Goal: Communication & Community: Answer question/provide support

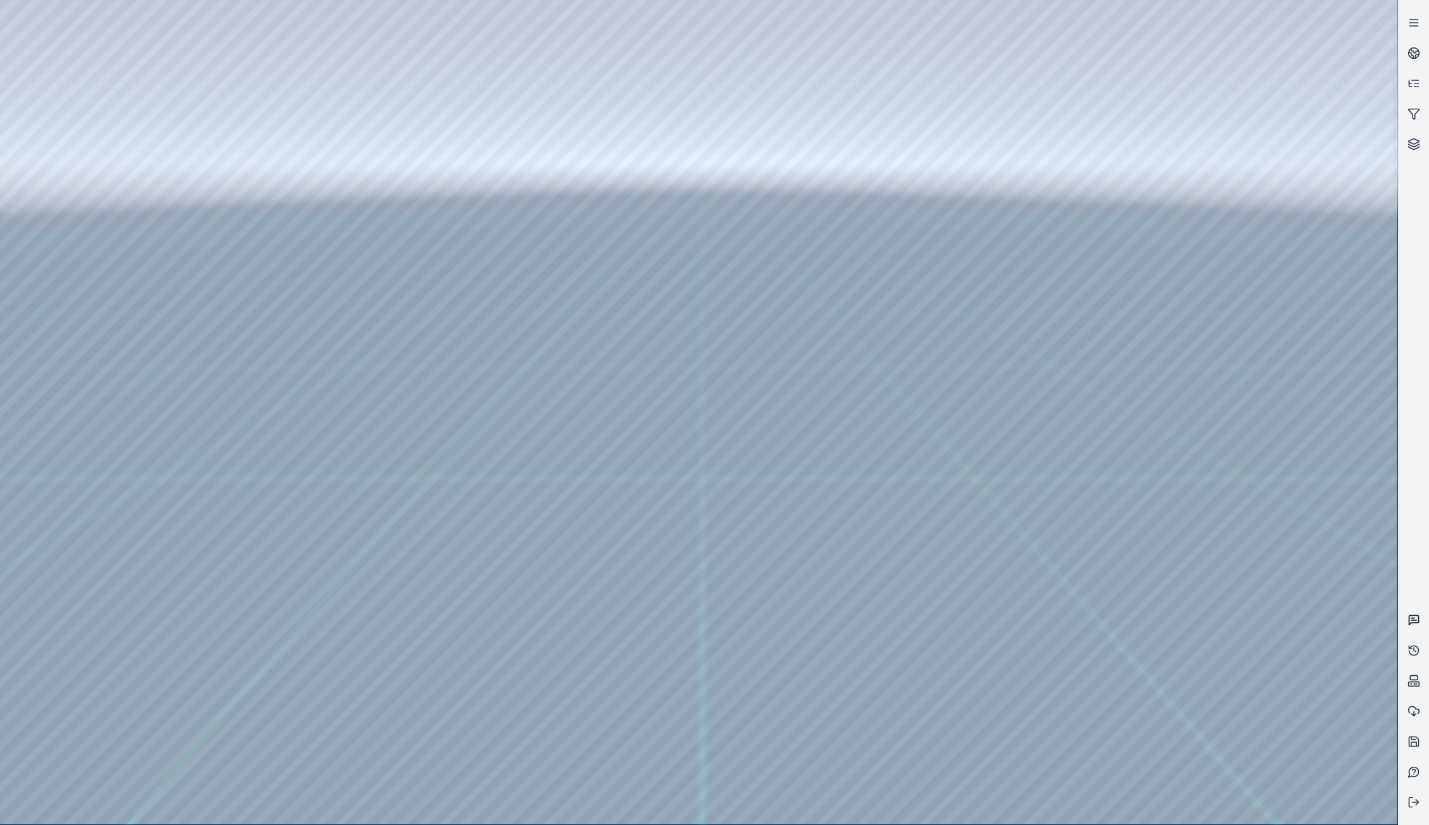
drag, startPoint x: 1421, startPoint y: 615, endPoint x: 1412, endPoint y: 612, distance: 8.6
click at [1421, 615] on link at bounding box center [1414, 620] width 30 height 30
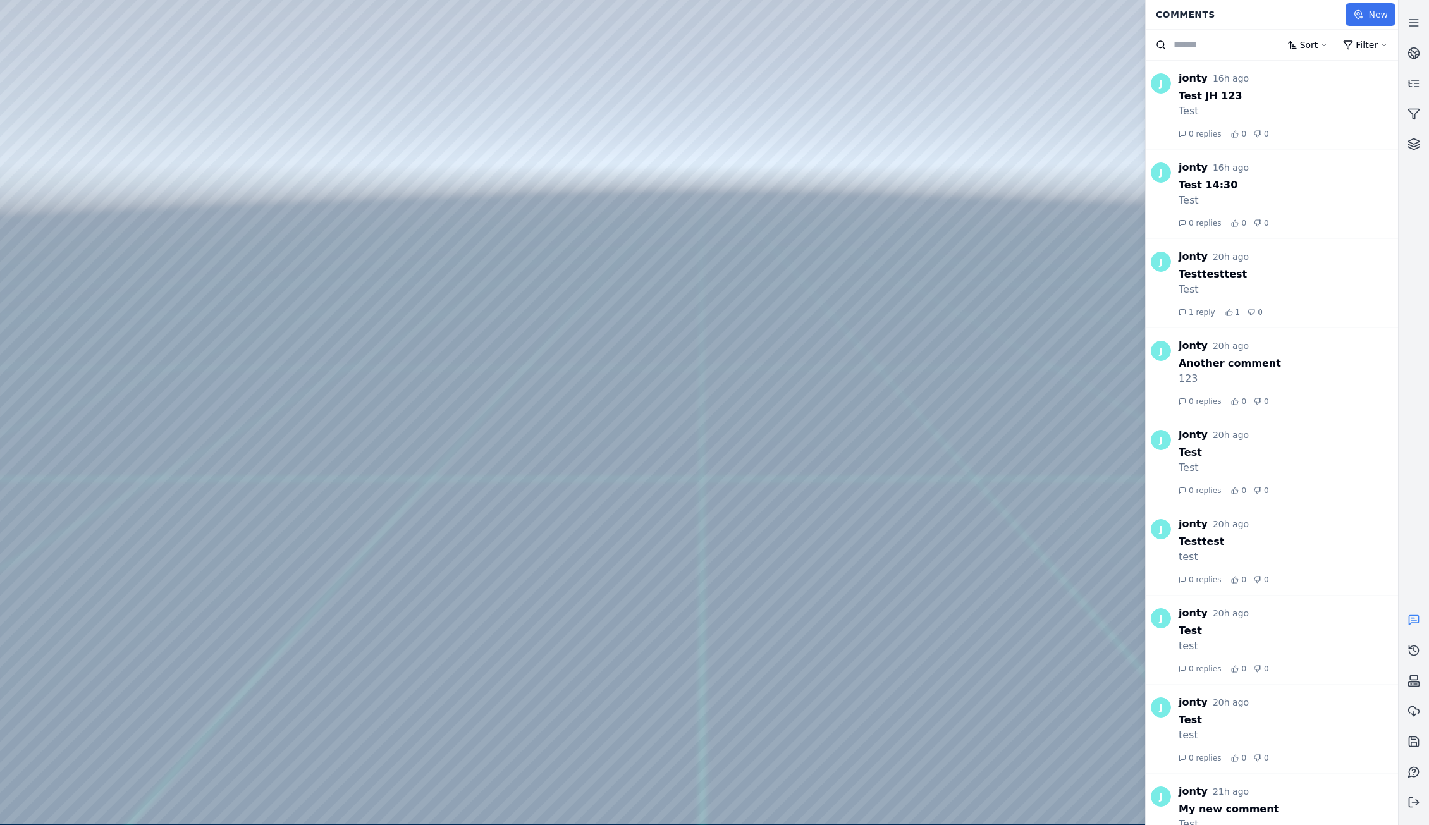
click at [1375, 9] on button "New" at bounding box center [1371, 14] width 50 height 23
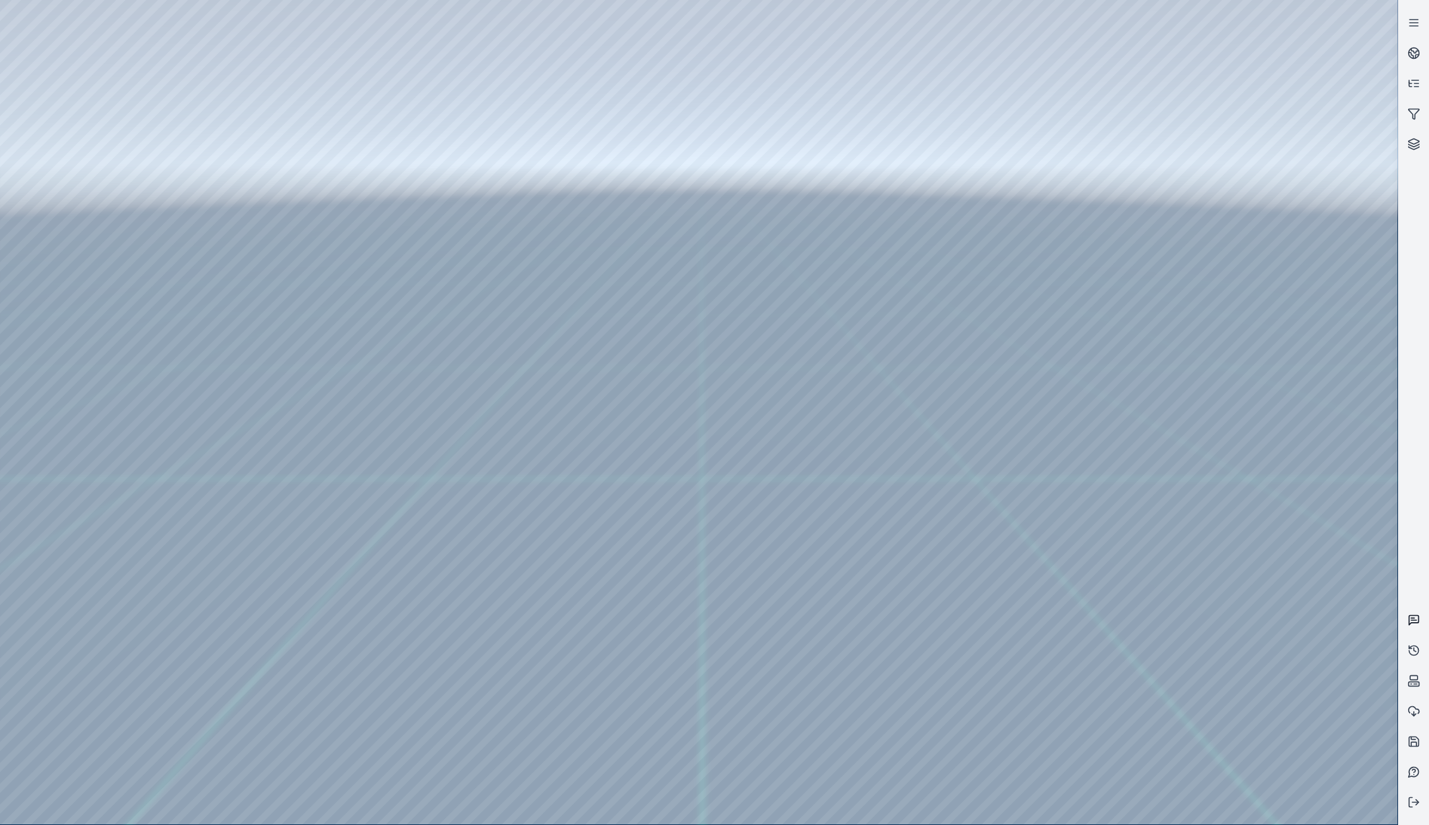
click at [1417, 619] on icon at bounding box center [1414, 620] width 13 height 13
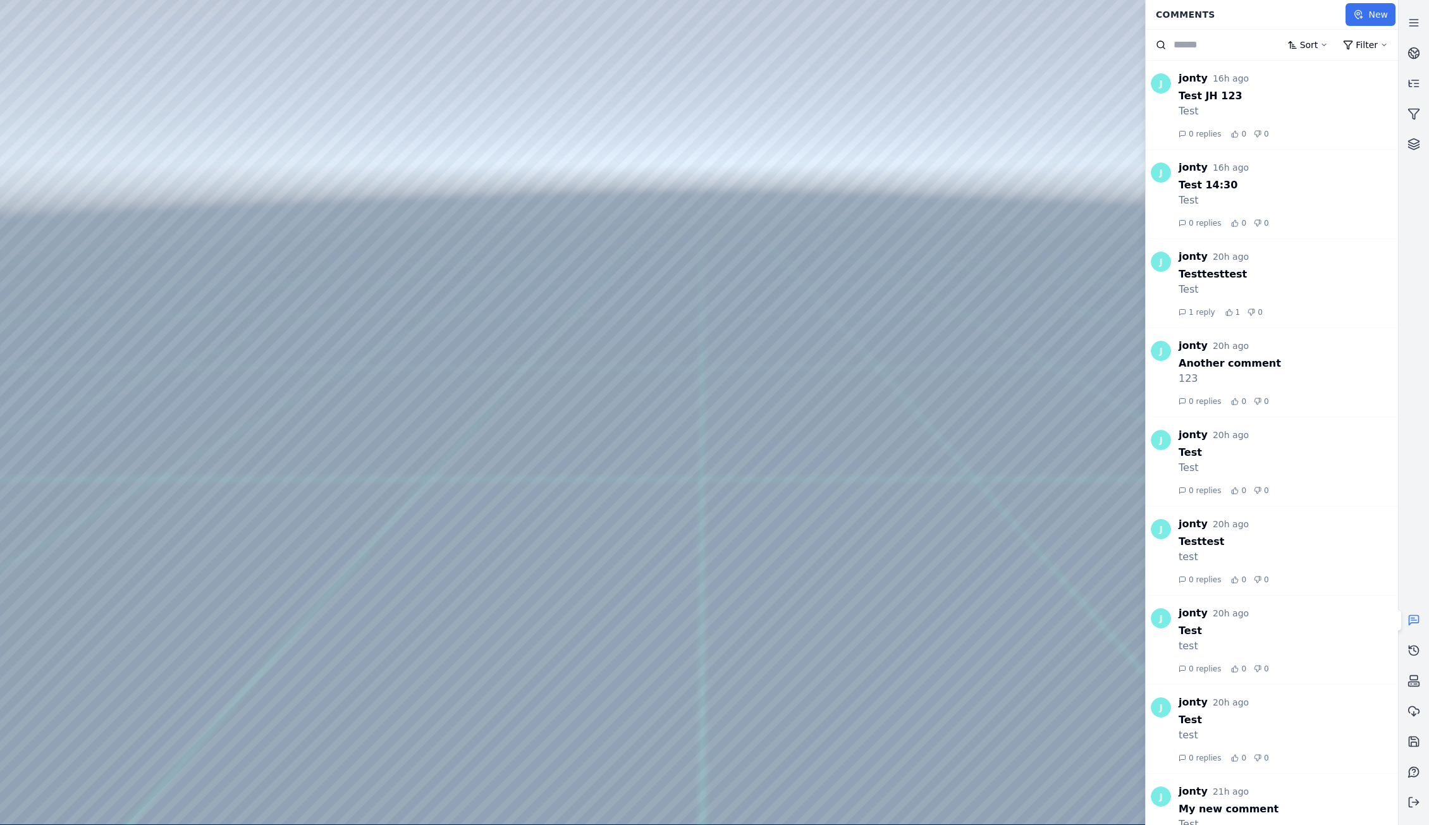
click at [1373, 13] on button "New" at bounding box center [1371, 14] width 50 height 23
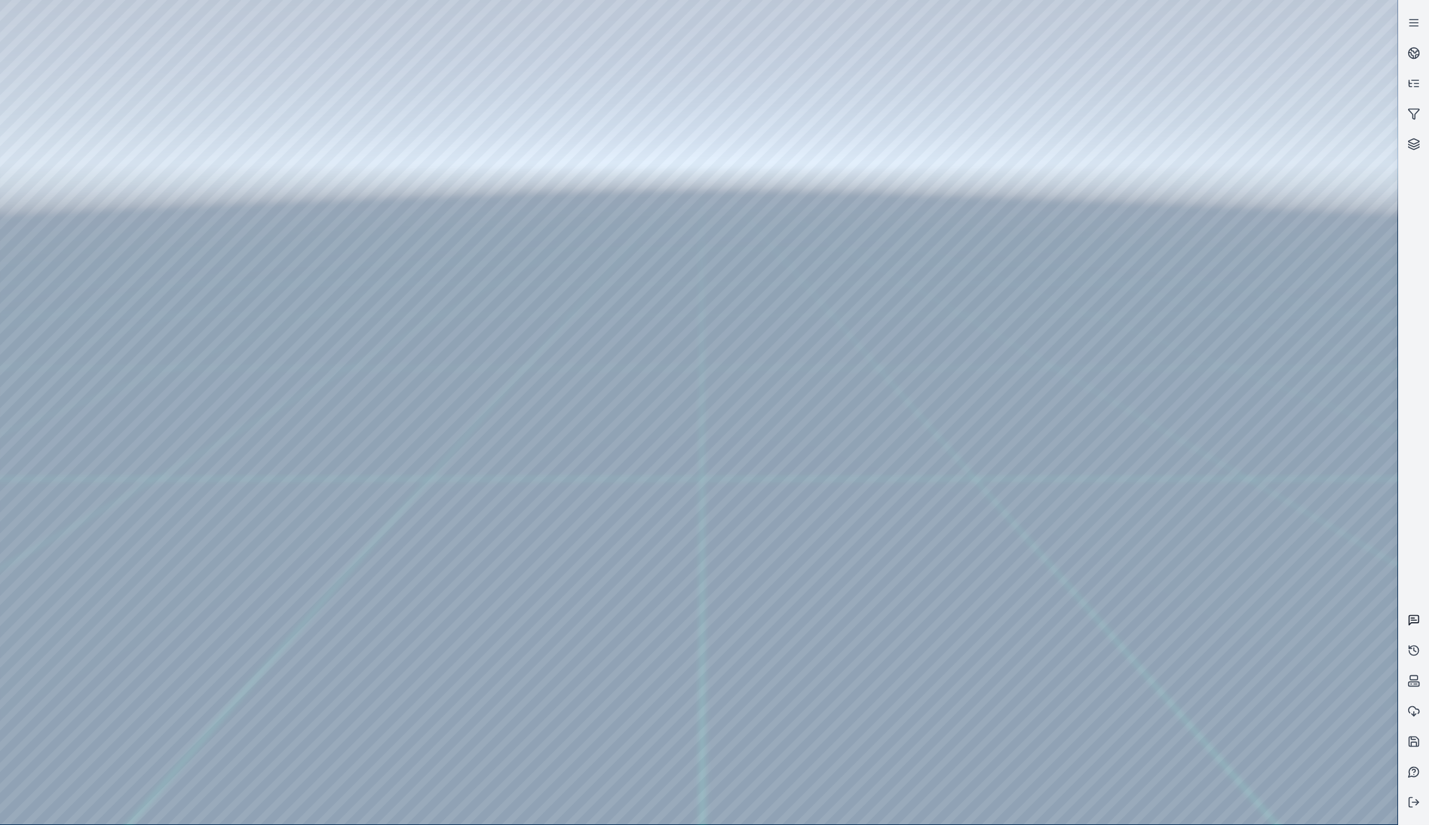
click at [1410, 620] on icon at bounding box center [1414, 620] width 13 height 13
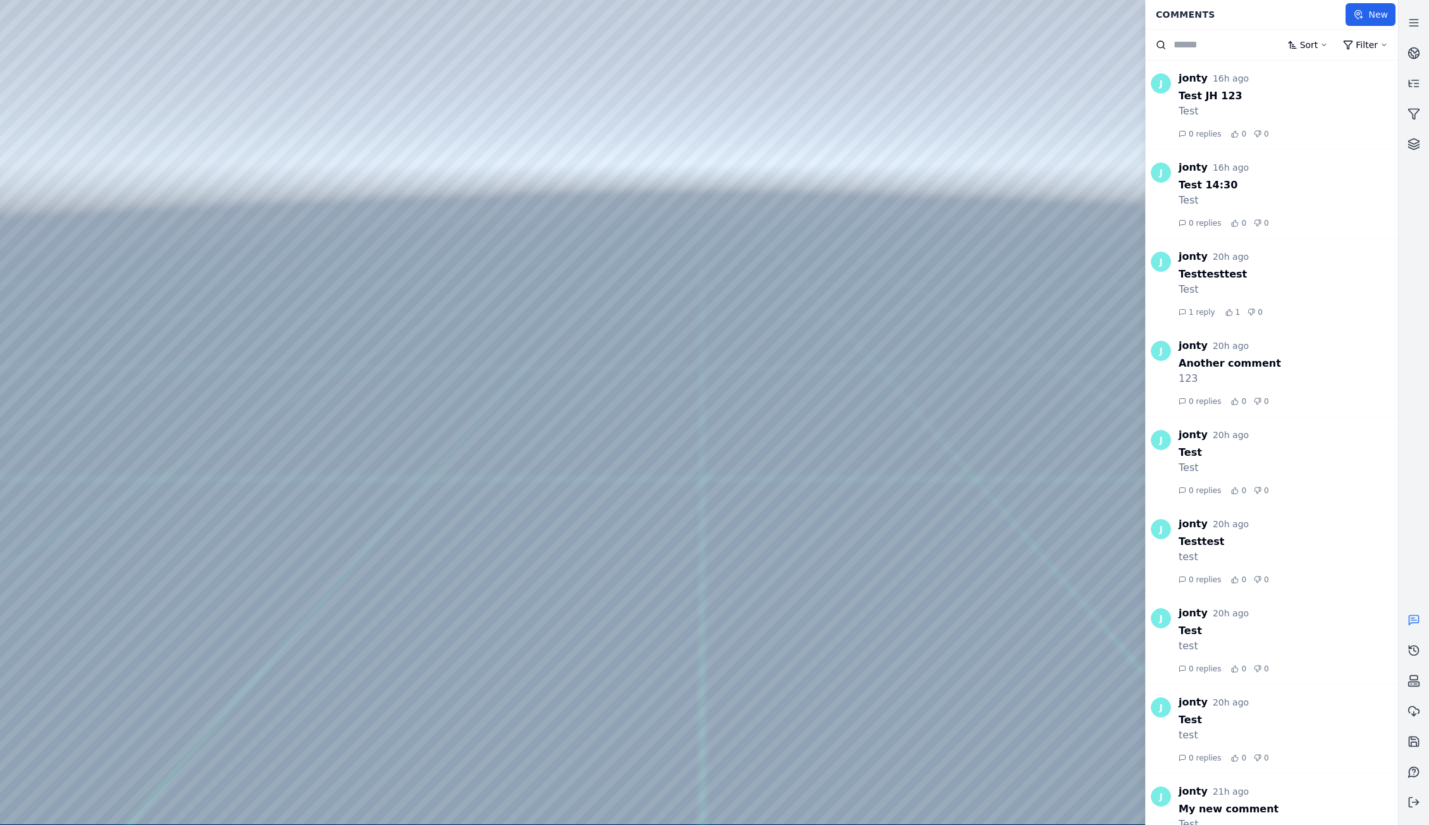
click at [1347, 100] on div "Test JH 123" at bounding box center [1288, 96] width 219 height 15
click at [1201, 134] on span "0 replies" at bounding box center [1205, 134] width 32 height 10
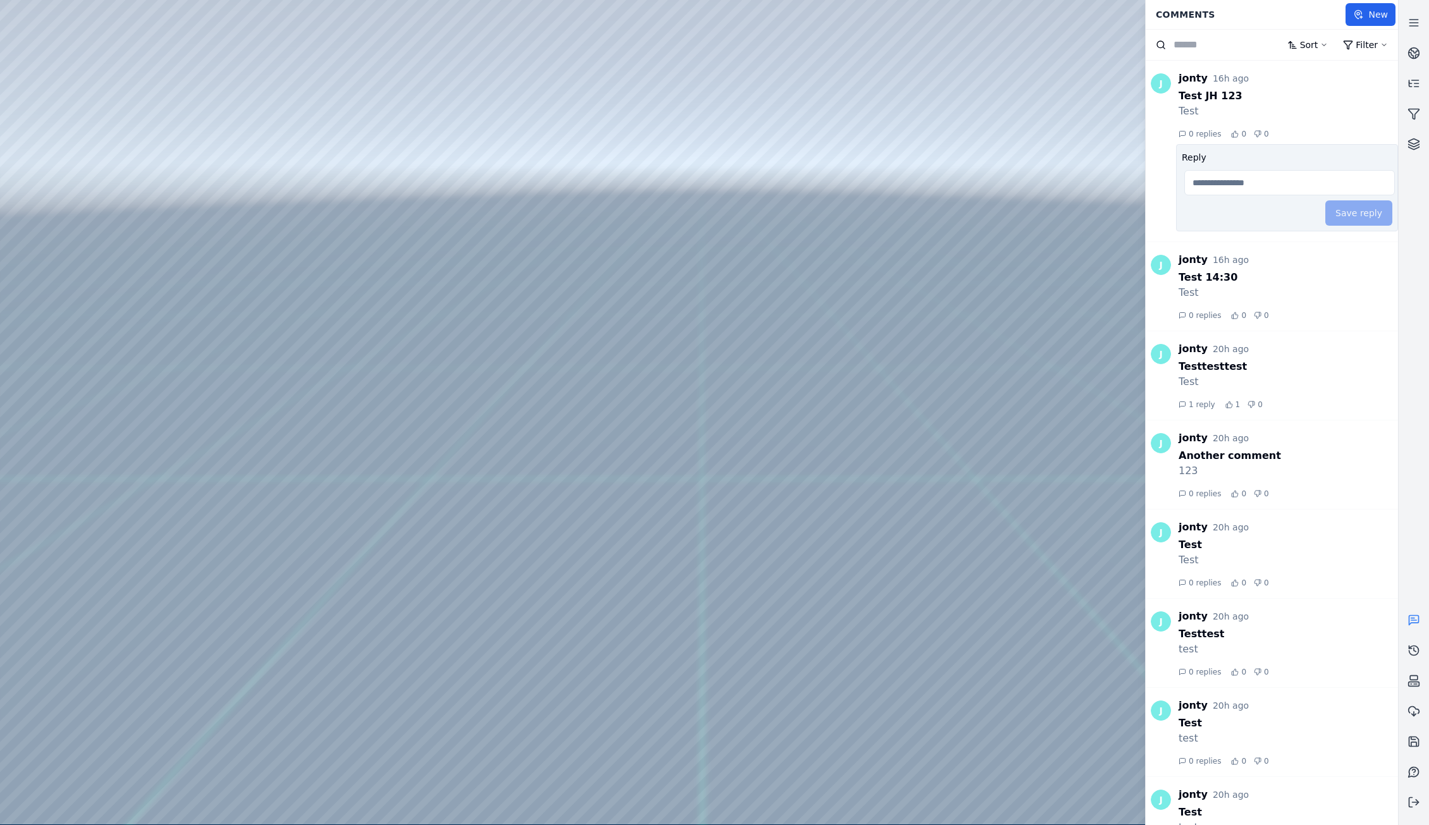
click at [1264, 178] on input "Reply" at bounding box center [1290, 182] width 211 height 25
type input "******"
click at [1386, 210] on form "Reply ****** Save reply" at bounding box center [1287, 187] width 222 height 87
click at [1360, 213] on button "Save reply" at bounding box center [1359, 212] width 67 height 25
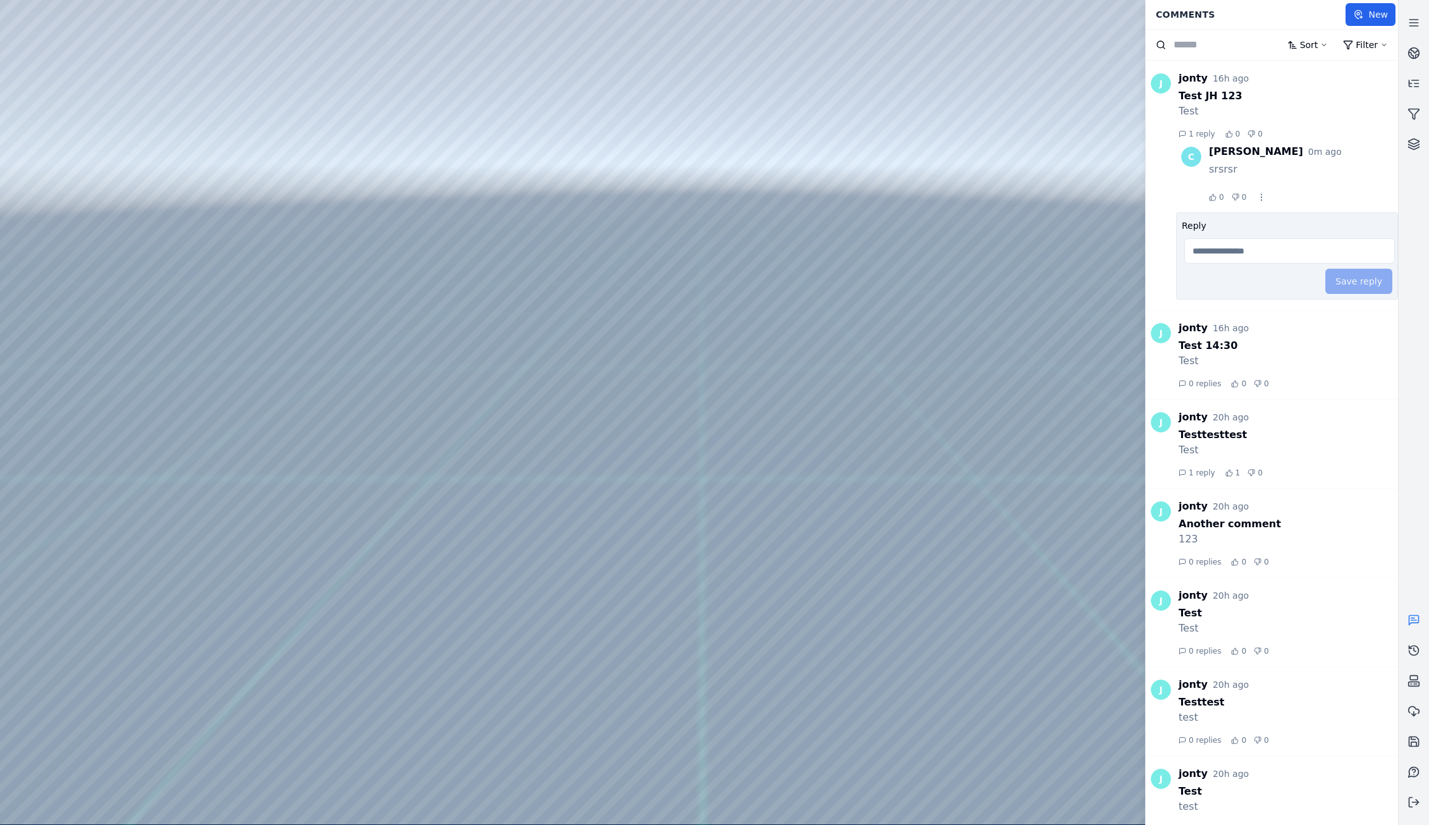
click at [1321, 252] on input "Reply" at bounding box center [1290, 250] width 211 height 25
type input "******"
click at [1347, 281] on button "Save reply" at bounding box center [1359, 281] width 67 height 25
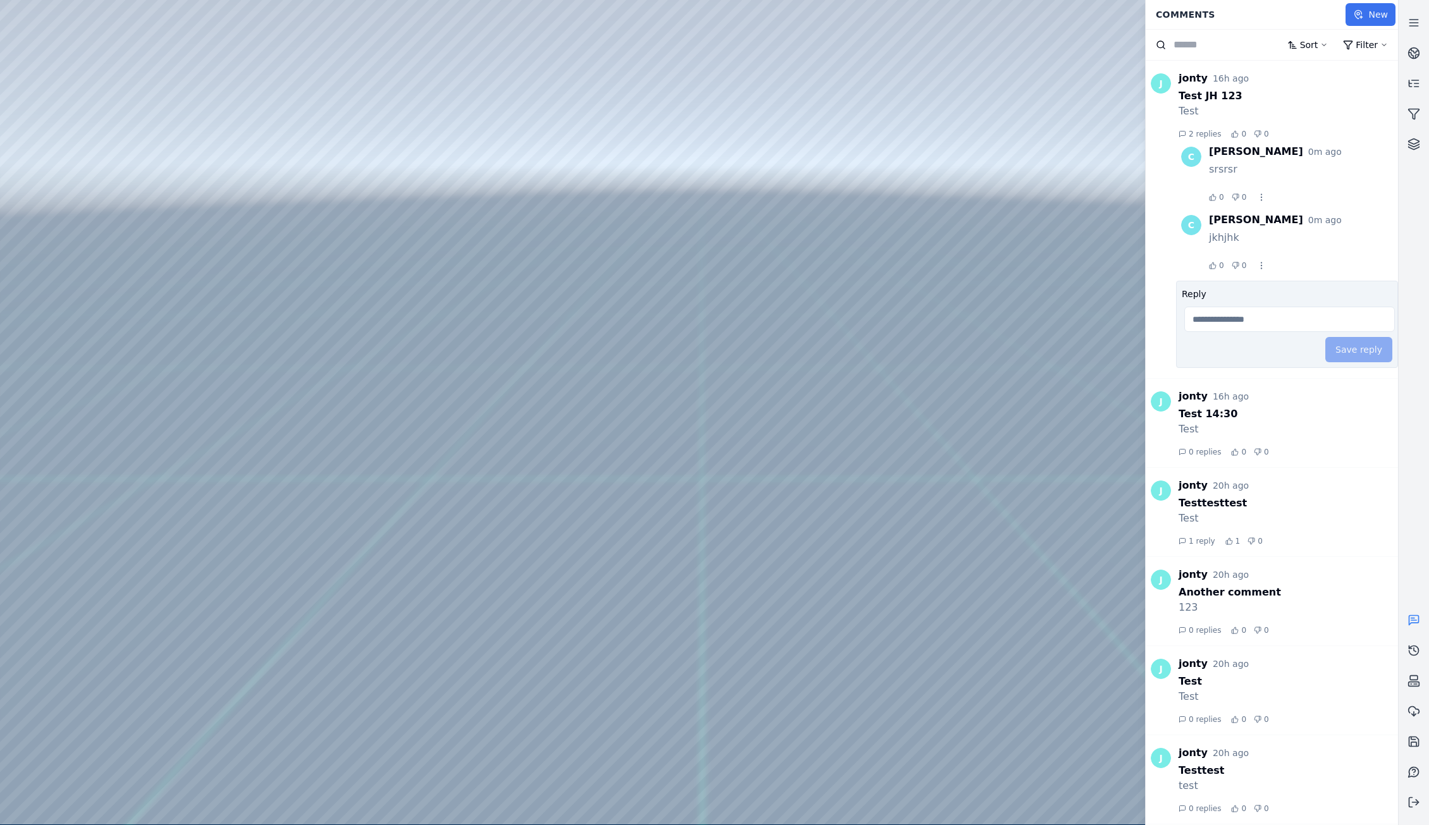
click at [1370, 9] on button "New" at bounding box center [1371, 14] width 50 height 23
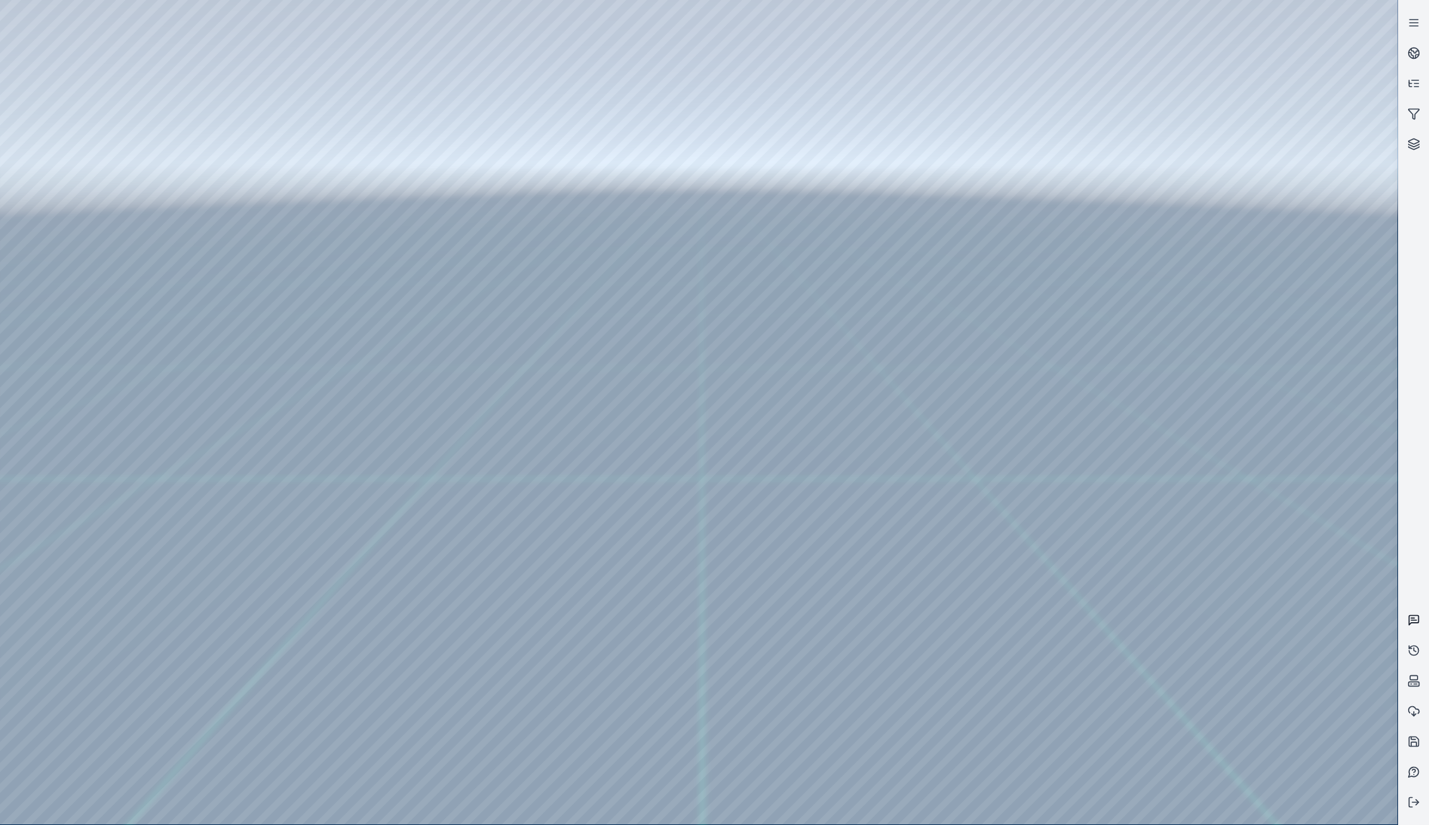
click at [1422, 615] on link at bounding box center [1414, 620] width 30 height 30
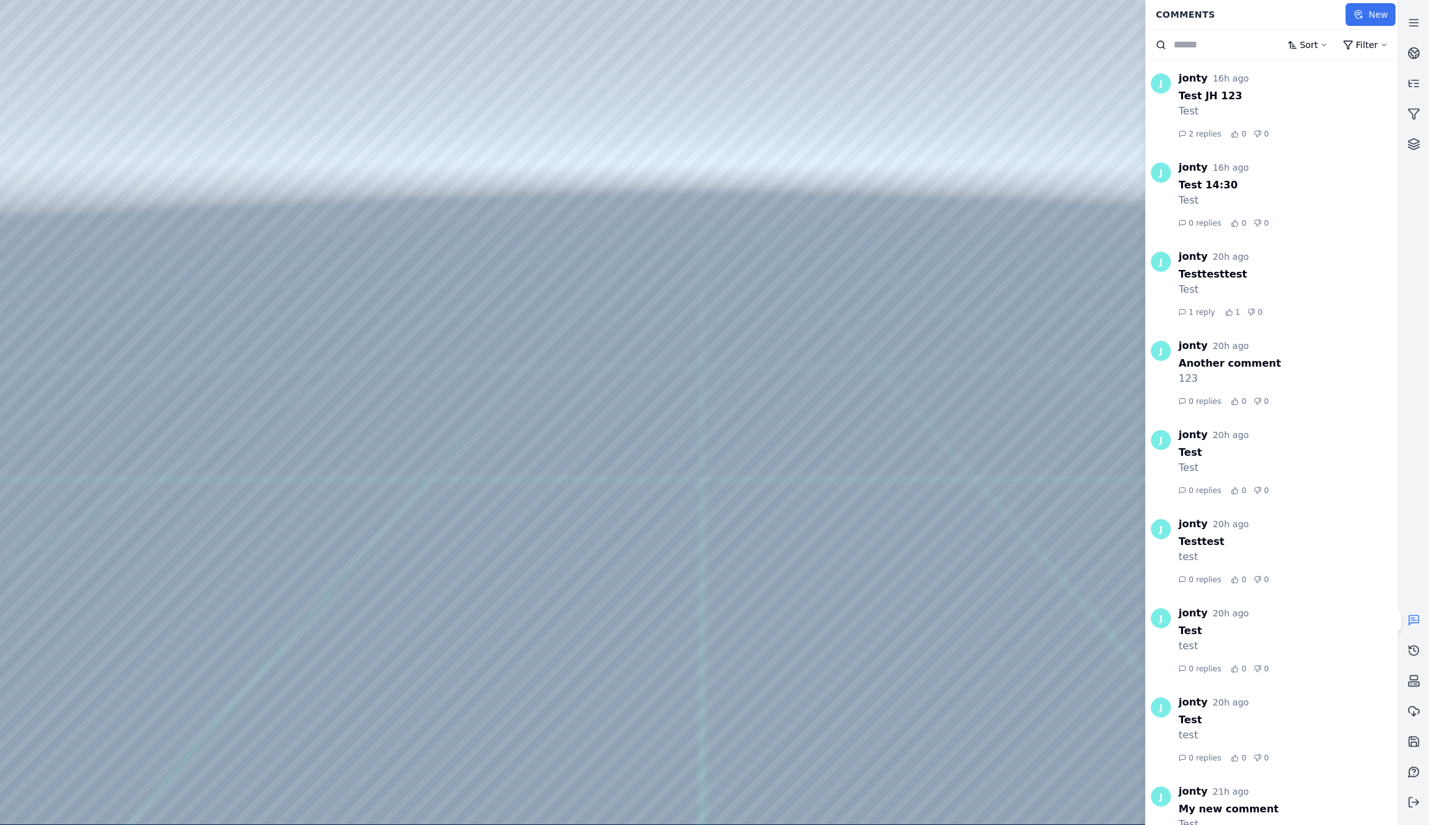
click at [1376, 15] on button "New" at bounding box center [1371, 14] width 50 height 23
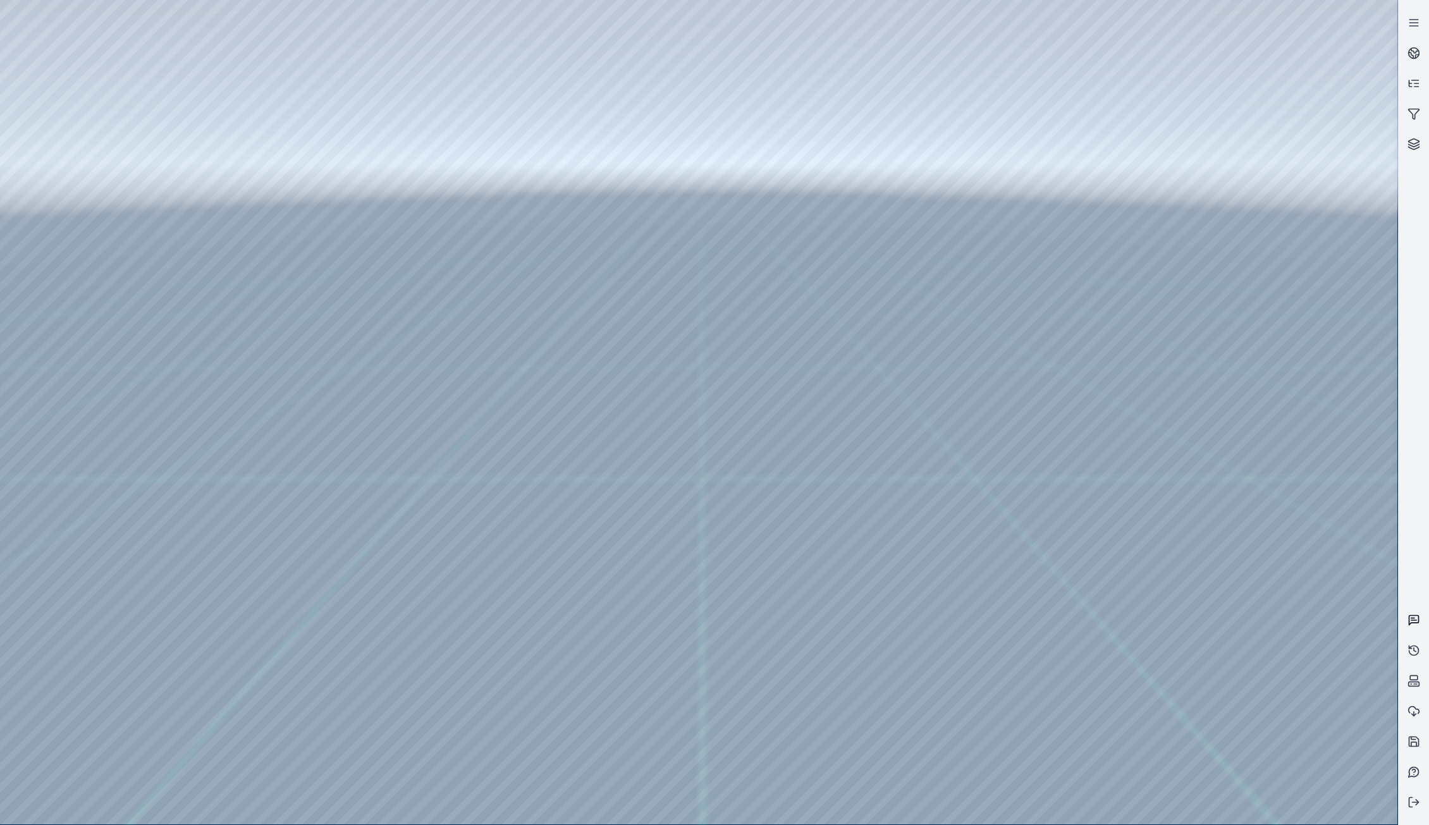
click at [1417, 621] on icon at bounding box center [1414, 620] width 13 height 13
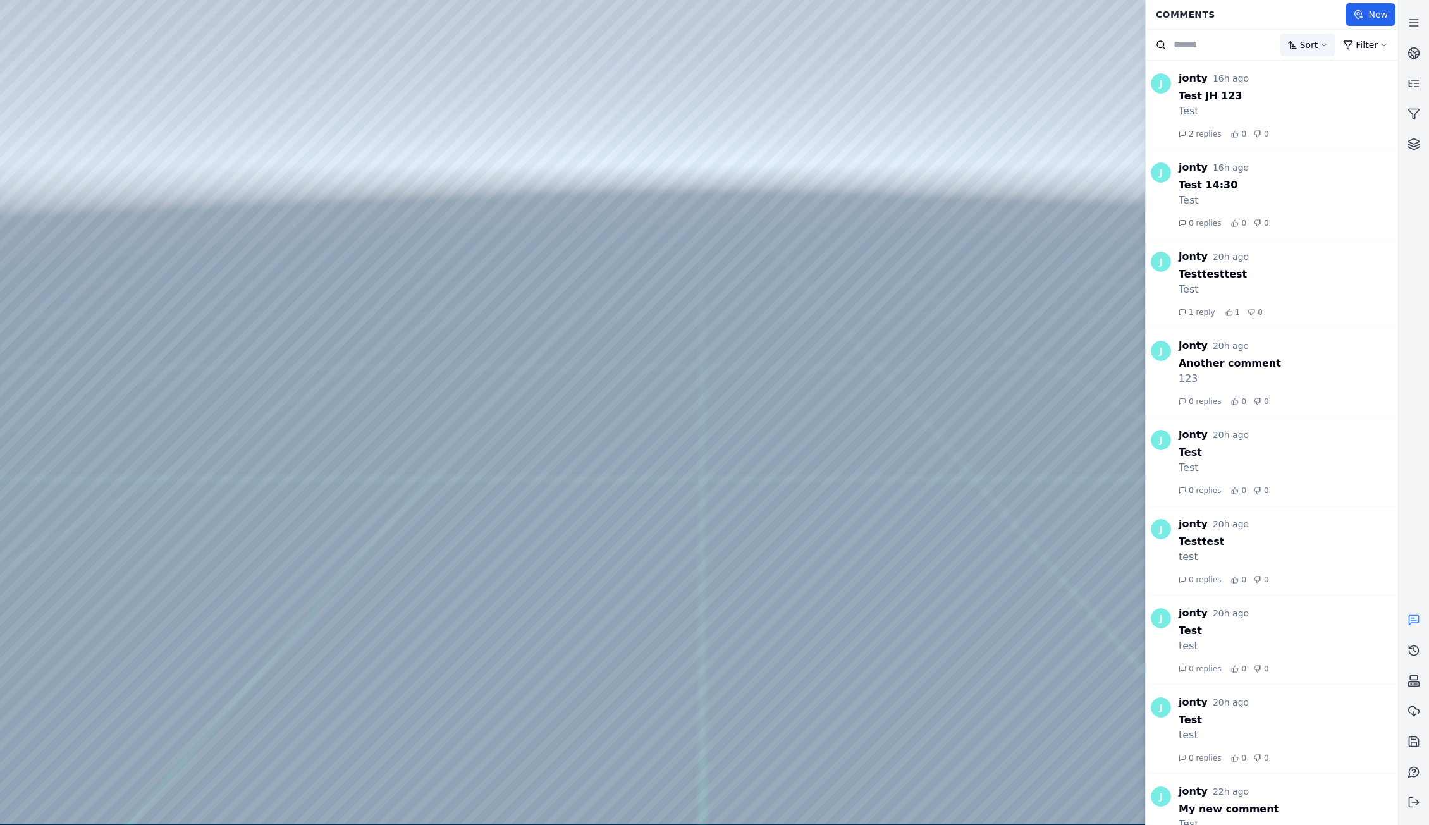
click at [1317, 44] on html "Support Comments New Sort Filter J jonty 16h ago Test JH 123 Test 2 replies 0 0…" at bounding box center [714, 412] width 1429 height 825
click at [1310, 96] on span "Oldest" at bounding box center [1311, 92] width 28 height 13
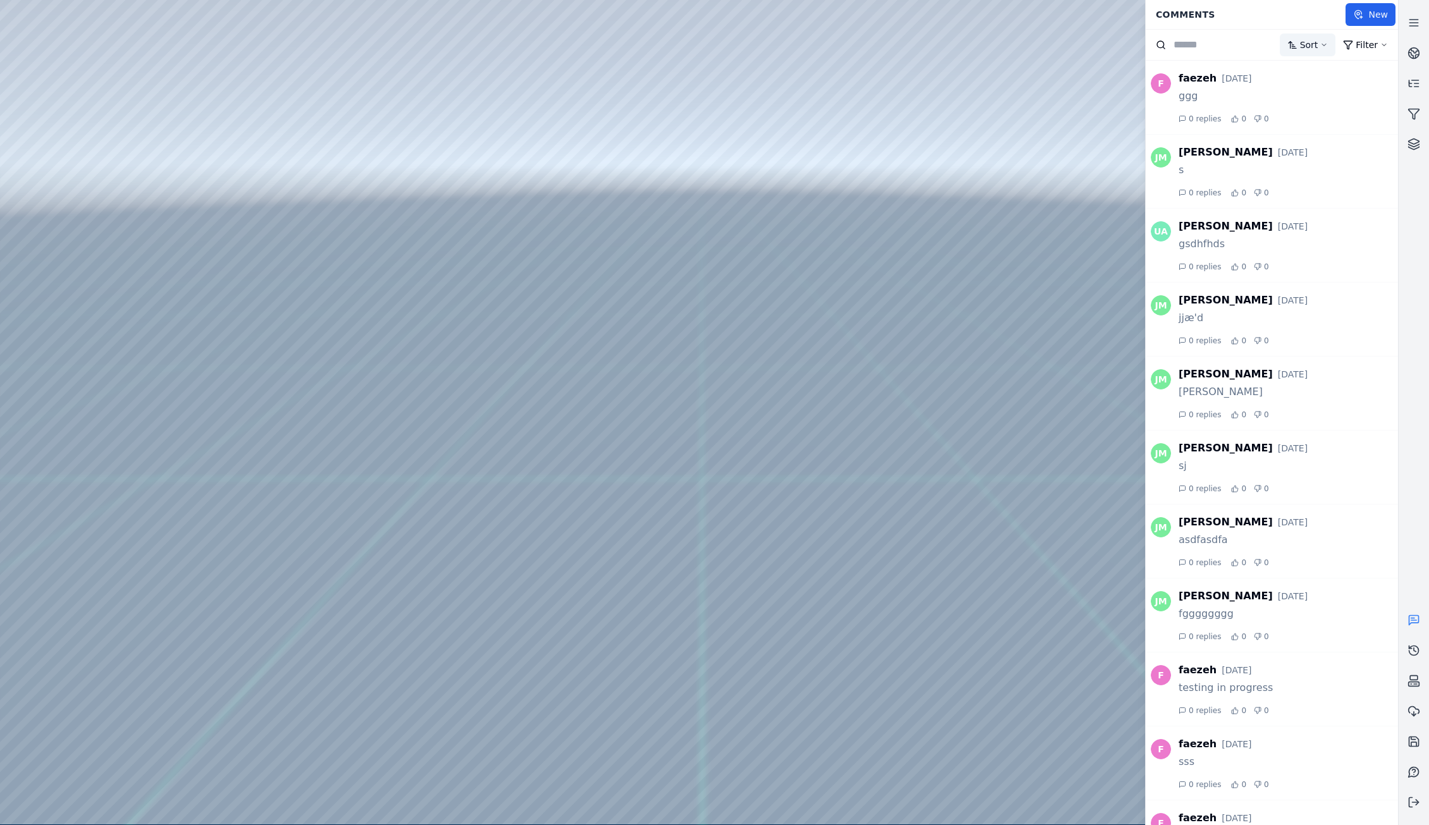
click at [1330, 48] on html "Support Comments New Sort Filter F faezeh [DATE] ggg 0 replies 0 0 [PERSON_NAME…" at bounding box center [714, 412] width 1429 height 825
click at [1336, 156] on span "Last Updated" at bounding box center [1326, 153] width 59 height 13
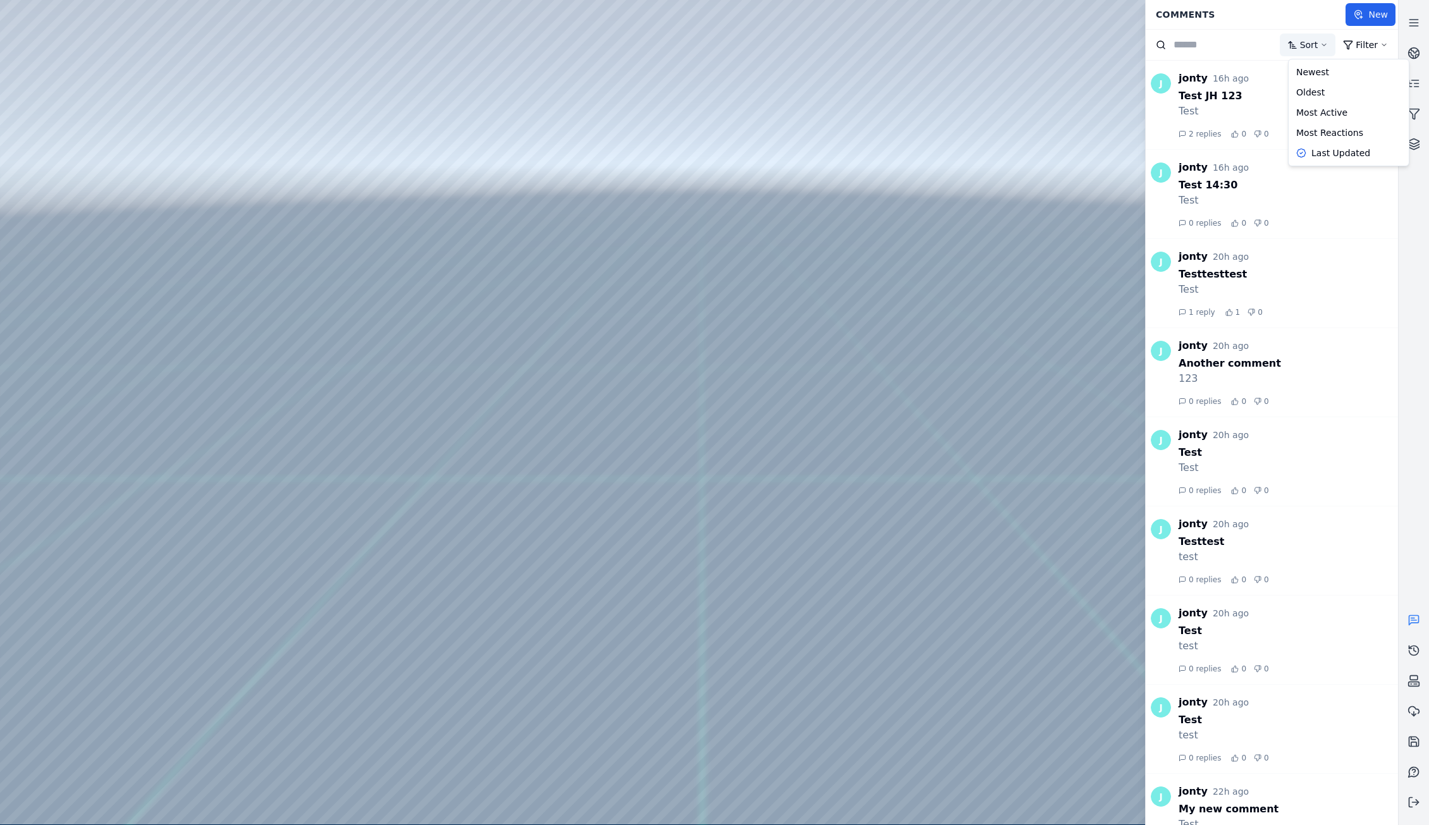
click at [1331, 40] on html "Support Comments New Sort Filter J jonty 16h ago Test JH 123 Test 2 replies 0 0…" at bounding box center [714, 412] width 1429 height 825
click at [1335, 116] on span "Most Active" at bounding box center [1322, 112] width 51 height 13
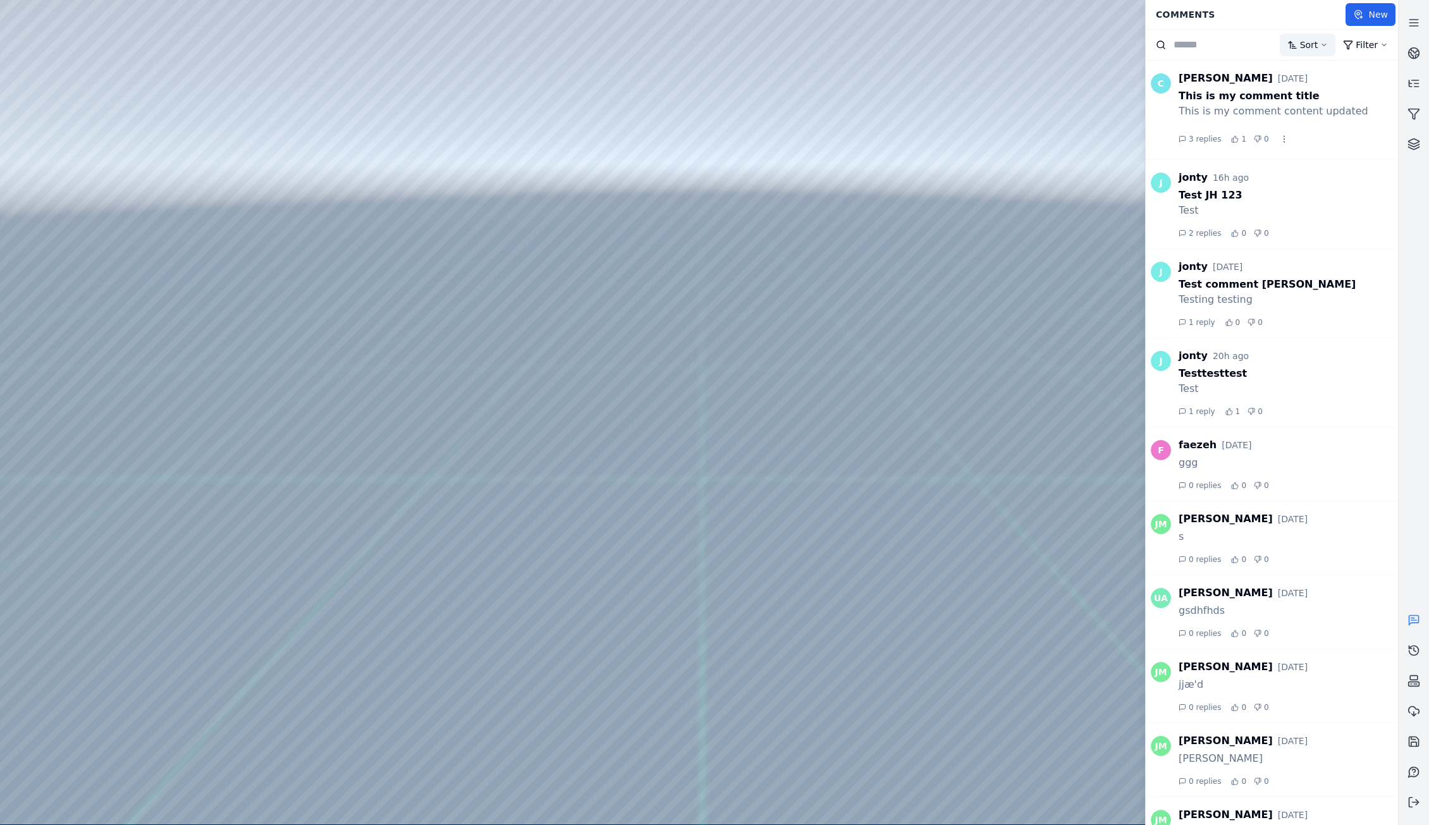
click at [1334, 40] on html "Support Comments New Sort Filter C [PERSON_NAME] [DATE] This is my comment titl…" at bounding box center [714, 412] width 1429 height 825
click at [1336, 73] on div "Newest" at bounding box center [1349, 72] width 115 height 20
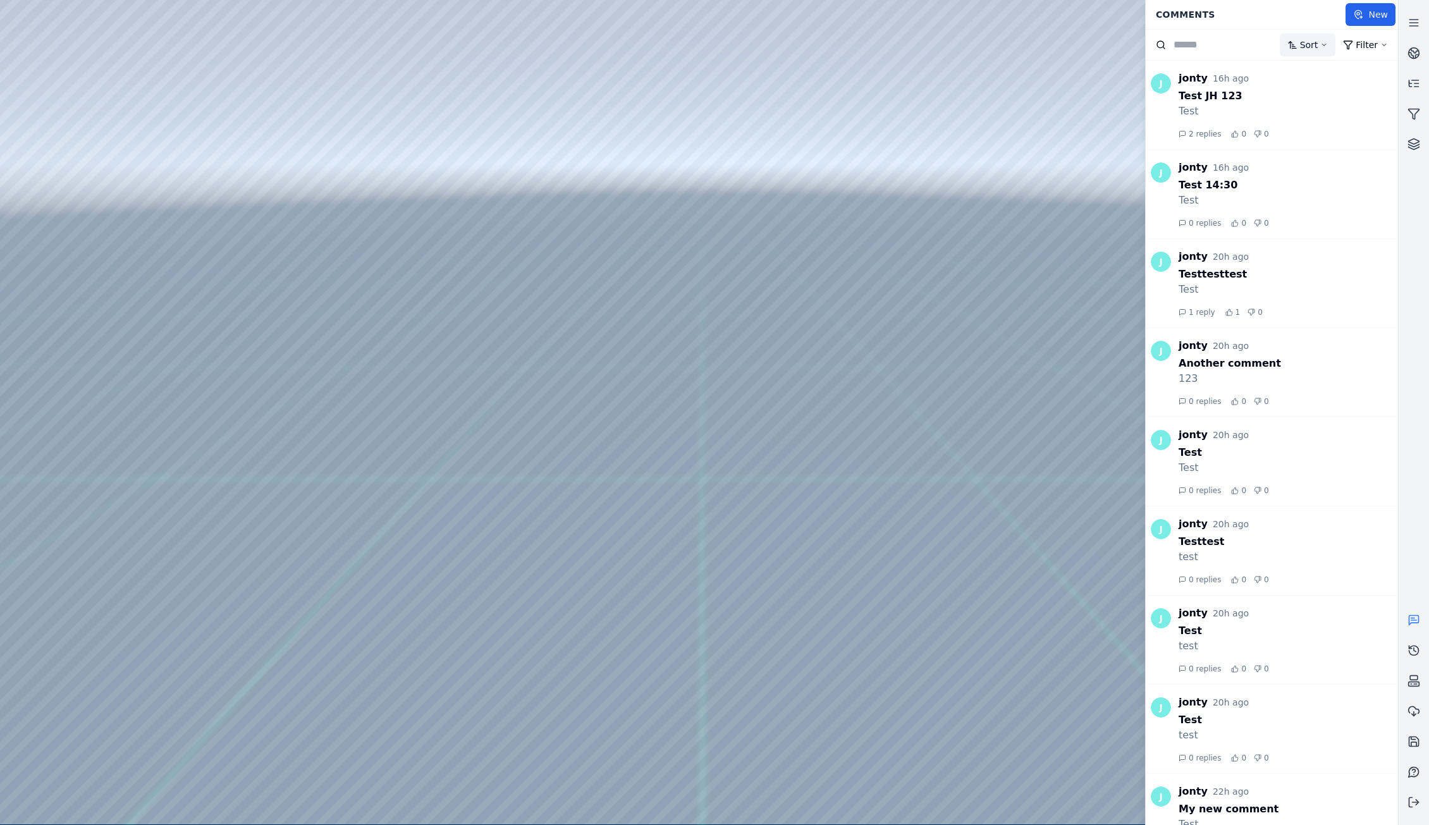
click at [1331, 44] on html "Support Comments New Sort Filter J jonty 16h ago Test JH 123 Test 2 replies 0 0…" at bounding box center [714, 412] width 1429 height 825
click at [1331, 92] on div "Oldest" at bounding box center [1349, 92] width 115 height 20
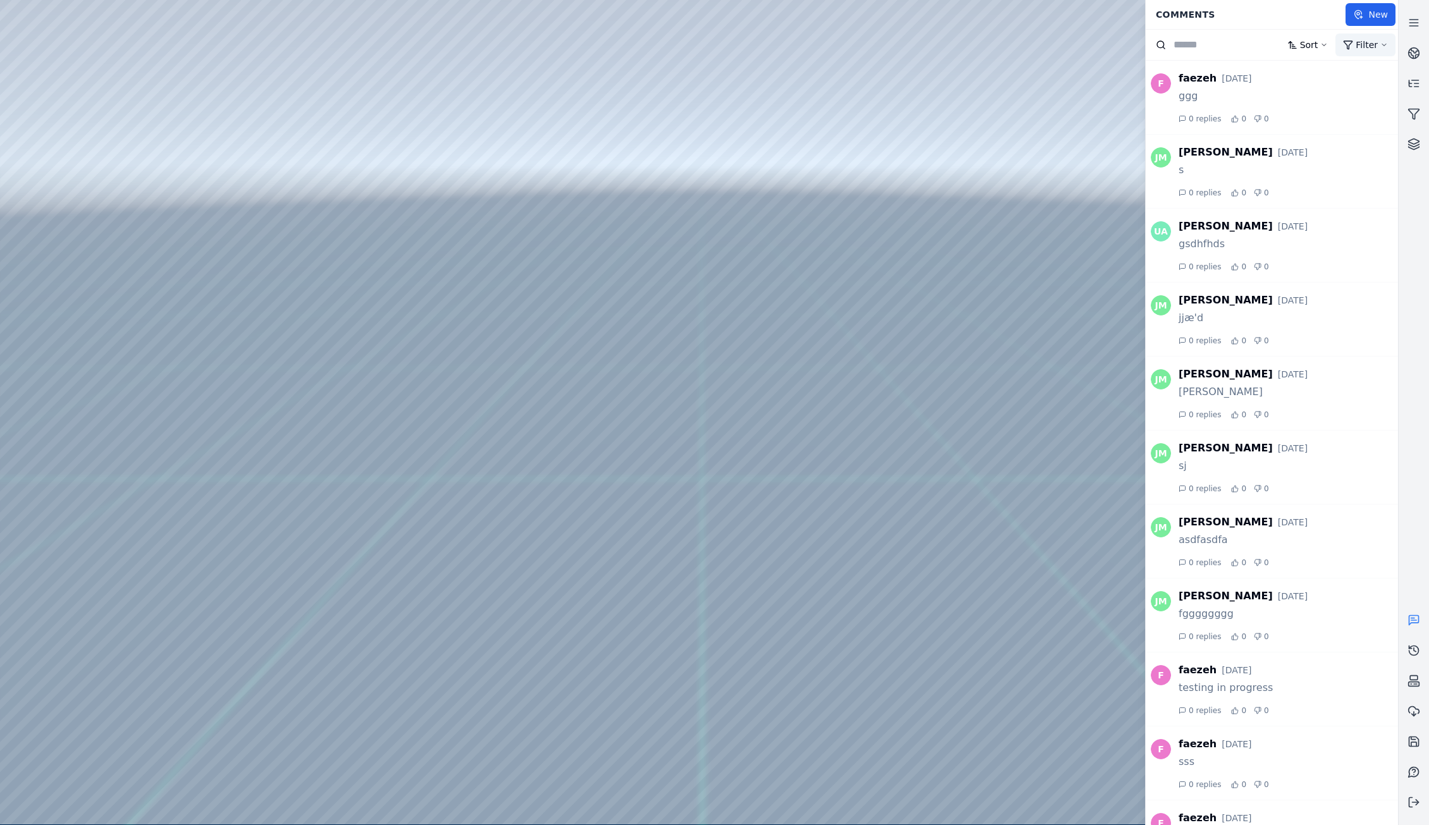
click at [1389, 44] on html "Support Comments New Sort Filter F faezeh [DATE] ggg 0 replies 0 0 [PERSON_NAME…" at bounding box center [714, 412] width 1429 height 825
click at [1356, 78] on select "*** **** ******" at bounding box center [1340, 75] width 44 height 16
click at [1318, 67] on select "*** **** ******" at bounding box center [1340, 75] width 44 height 16
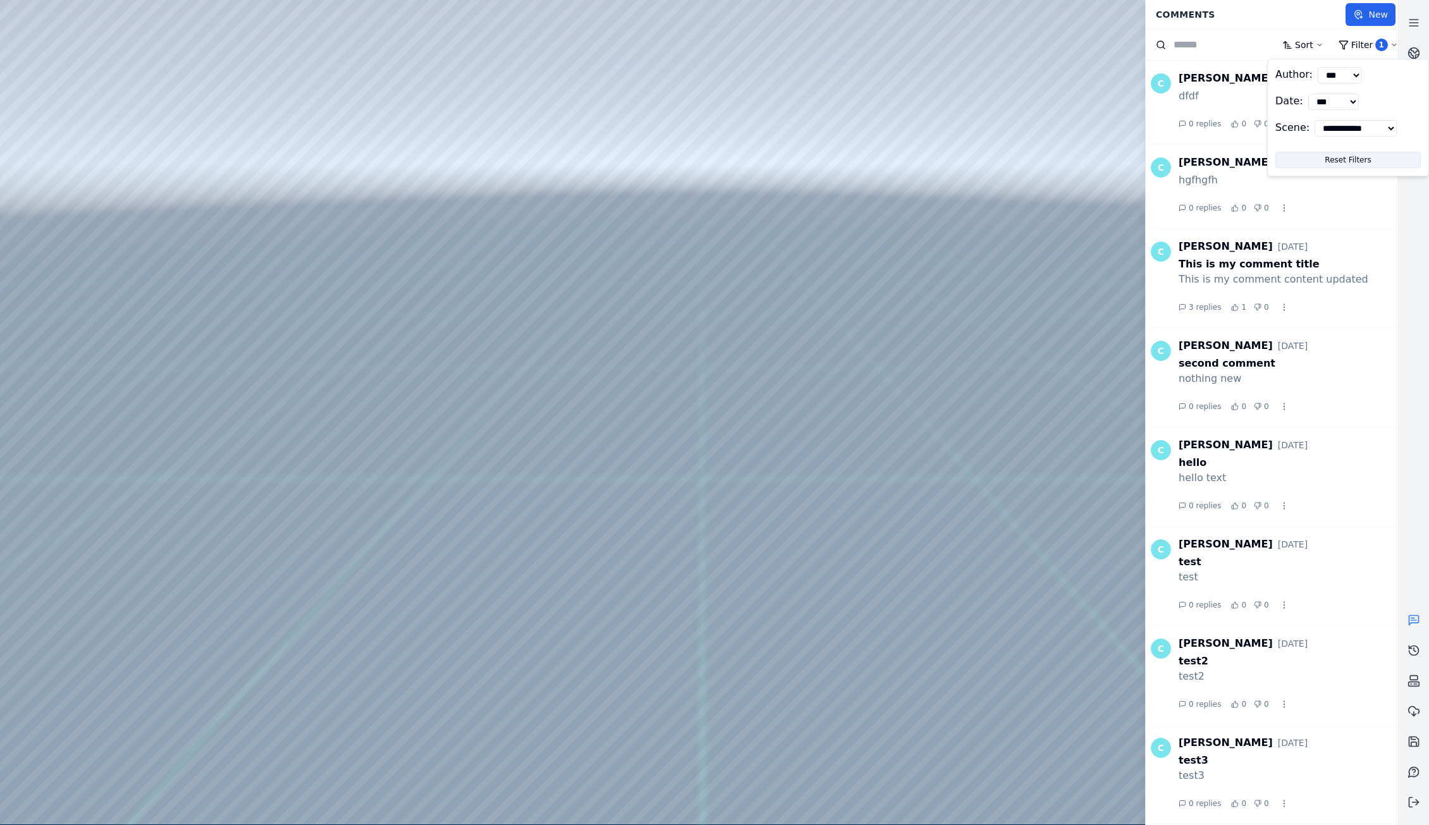
click at [1362, 168] on button "Reset Filters" at bounding box center [1348, 160] width 145 height 16
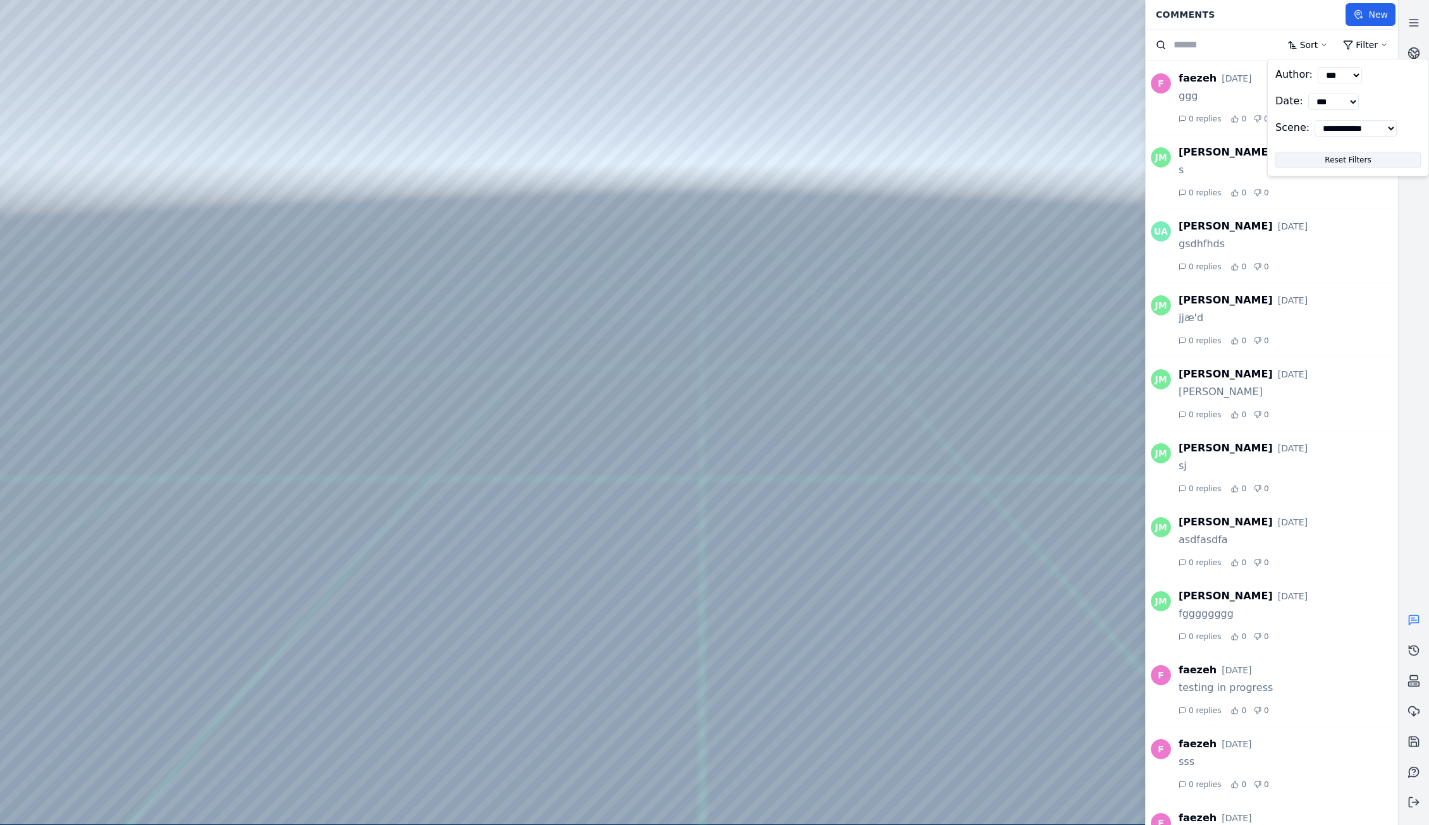
click at [1362, 168] on button "Reset Filters" at bounding box center [1348, 160] width 145 height 16
click at [1356, 73] on select "*** **** ******" at bounding box center [1340, 75] width 44 height 16
click at [1318, 67] on select "*** **** ******" at bounding box center [1340, 75] width 44 height 16
click at [1357, 168] on button "Reset Filters" at bounding box center [1348, 160] width 145 height 16
select select "****"
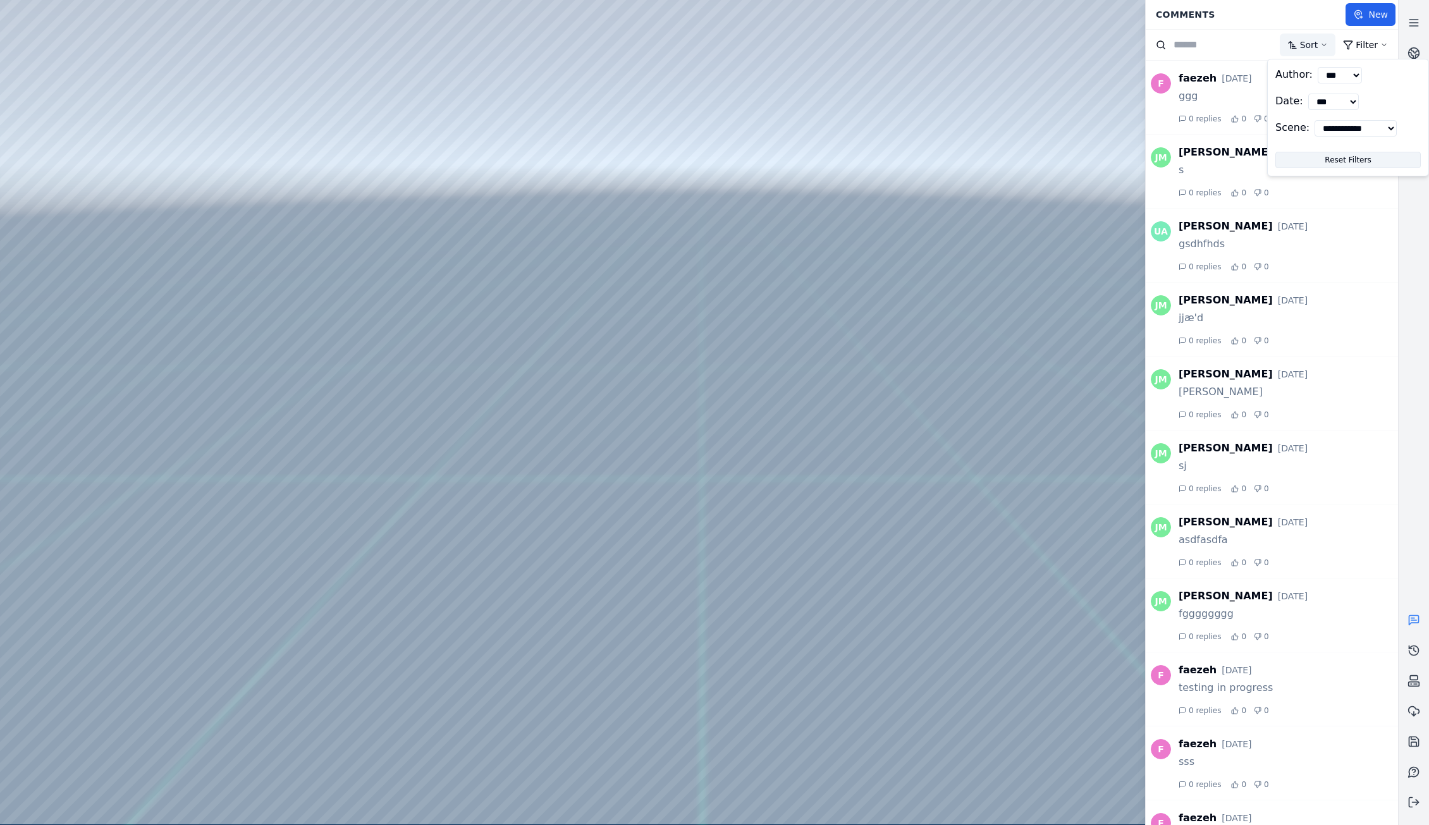
click at [1332, 43] on html "Support Comments New Sort Filter F faezeh [DATE] ggg 0 replies 0 0 [PERSON_NAME…" at bounding box center [714, 412] width 1429 height 825
click at [1379, 23] on button "New" at bounding box center [1371, 14] width 50 height 23
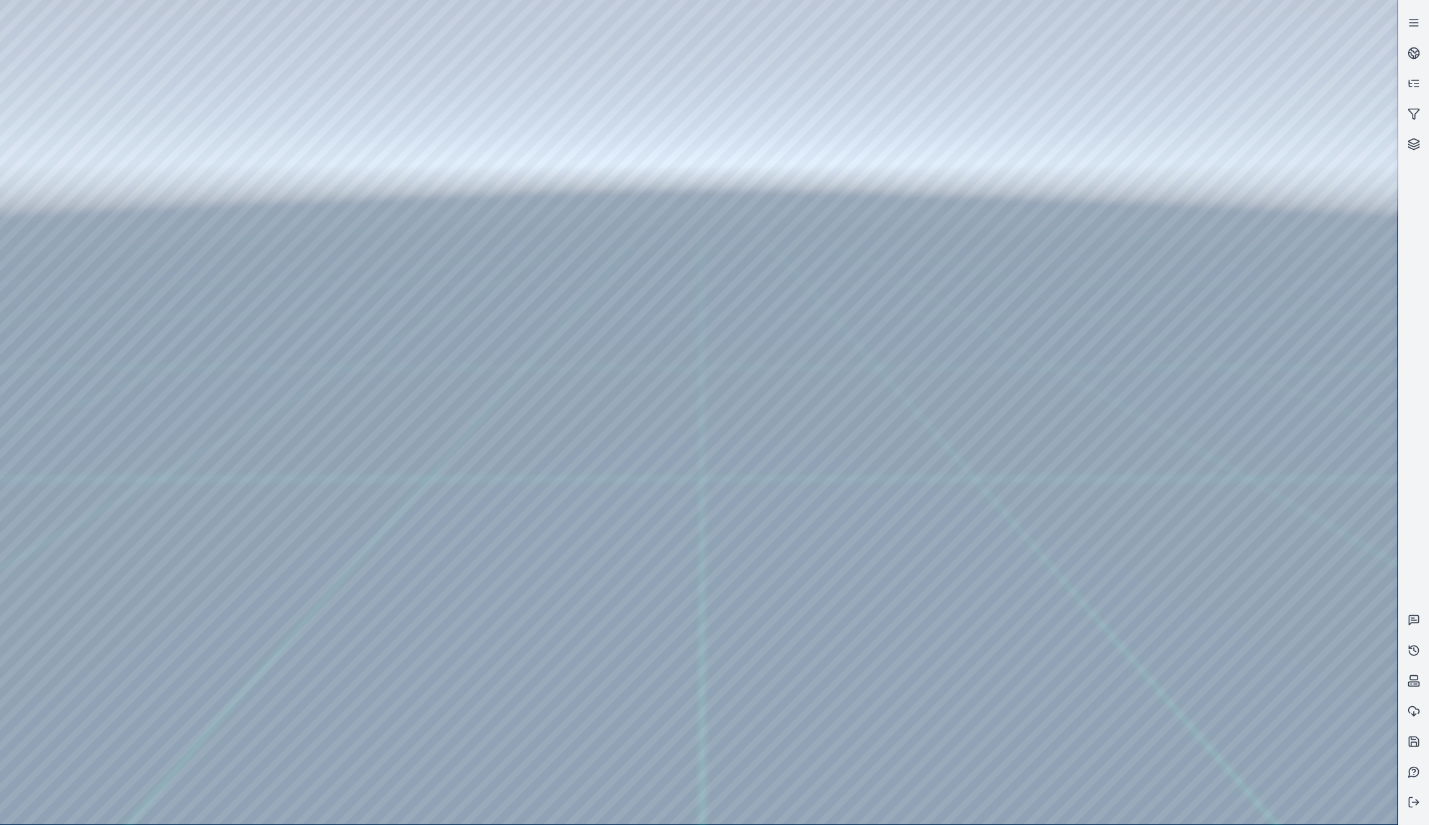
click at [1372, 805] on div at bounding box center [699, 412] width 1398 height 825
drag, startPoint x: 1251, startPoint y: 564, endPoint x: 1287, endPoint y: 621, distance: 67.9
click at [1287, 621] on div at bounding box center [699, 412] width 1398 height 825
click at [1378, 806] on div at bounding box center [699, 412] width 1398 height 825
click at [1377, 806] on div at bounding box center [699, 412] width 1398 height 825
